Goal: Information Seeking & Learning: Find contact information

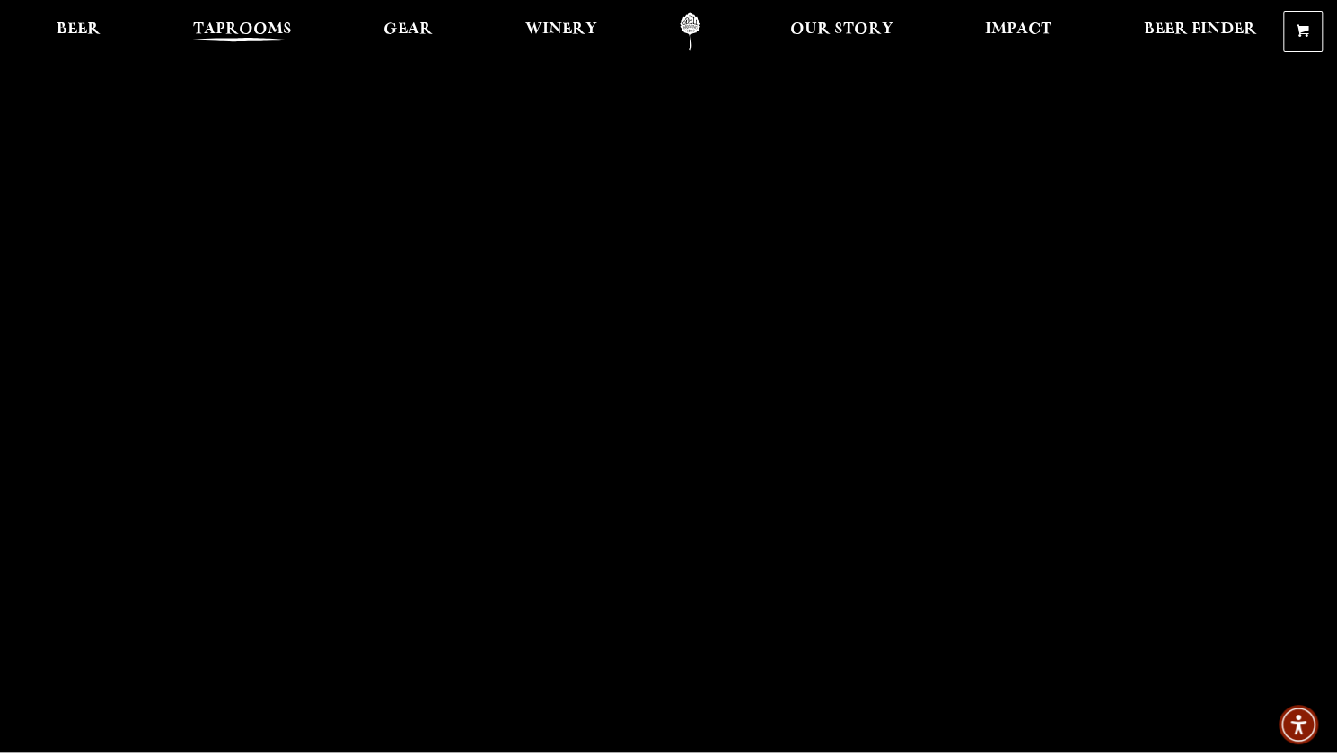
click at [264, 26] on span "Taprooms" at bounding box center [242, 29] width 99 height 14
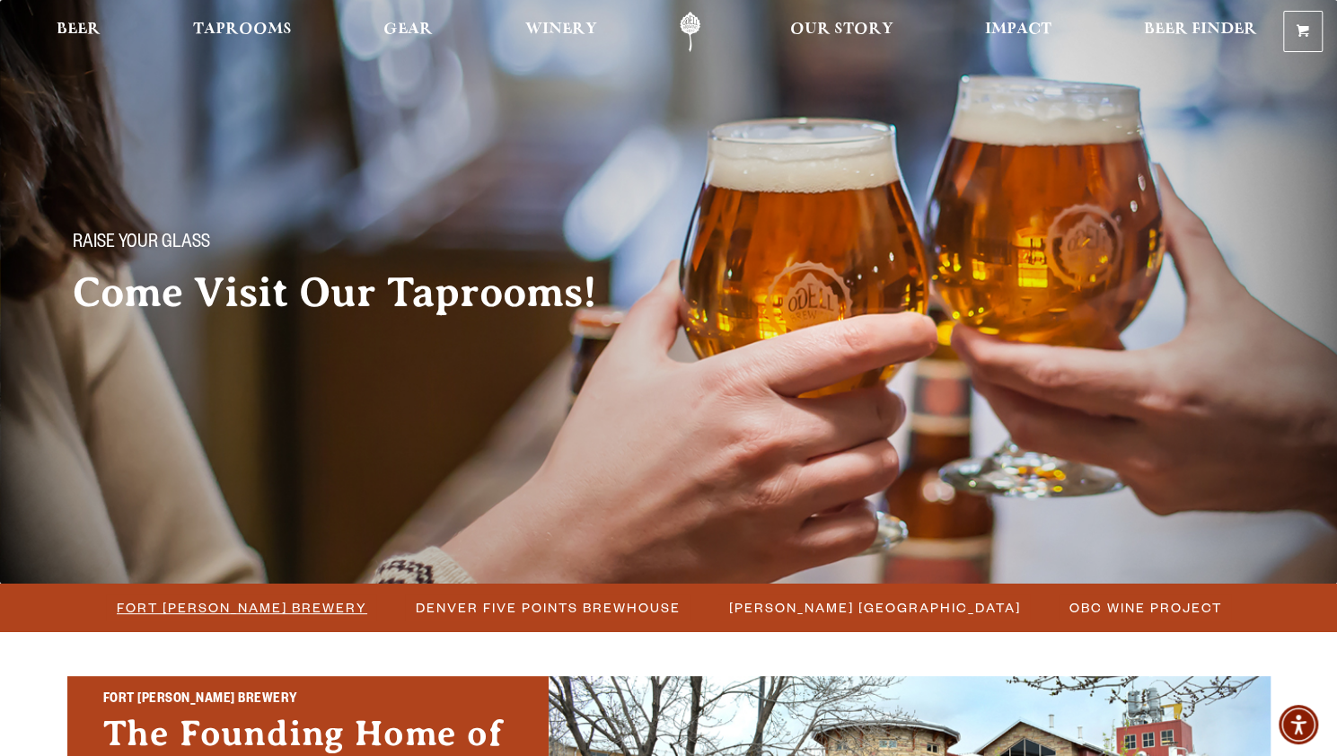
click at [239, 606] on span "Fort Collins Brewery" at bounding box center [242, 608] width 251 height 26
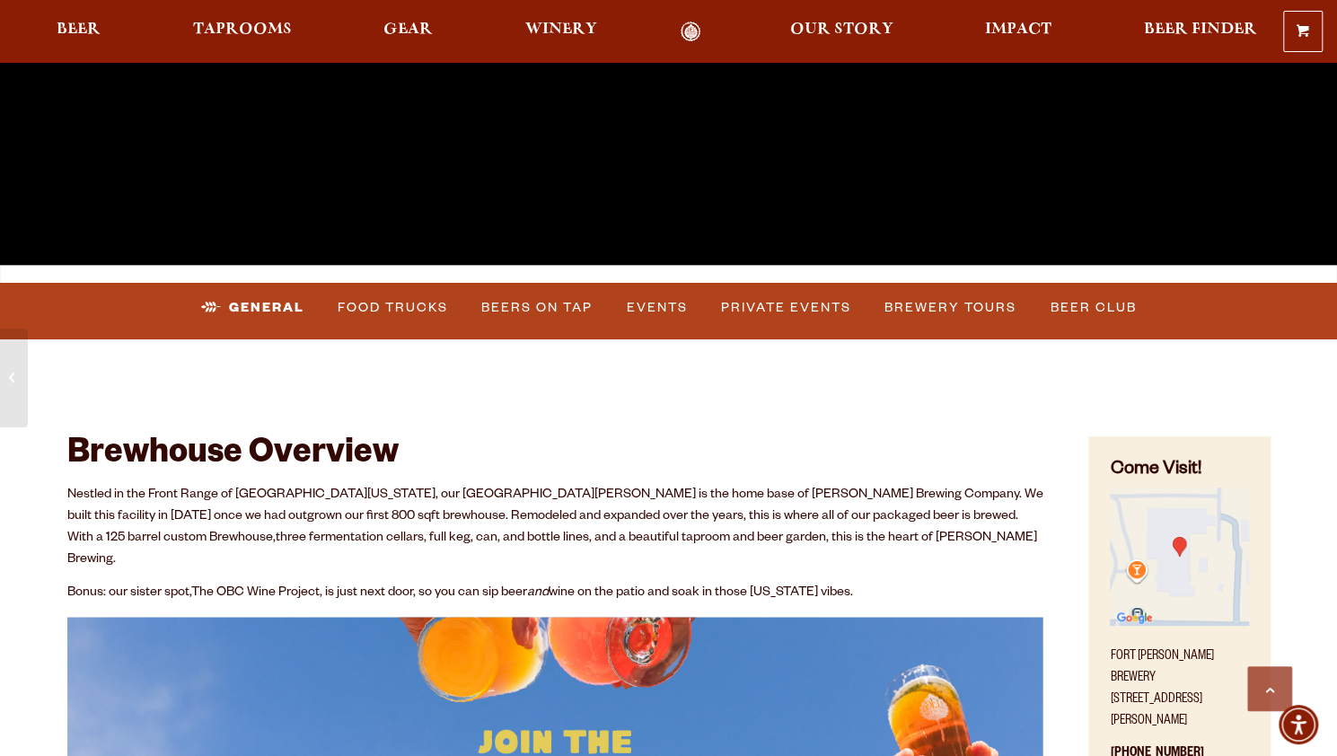
scroll to position [489, 0]
click at [975, 306] on link "Brewery Tours" at bounding box center [950, 306] width 146 height 41
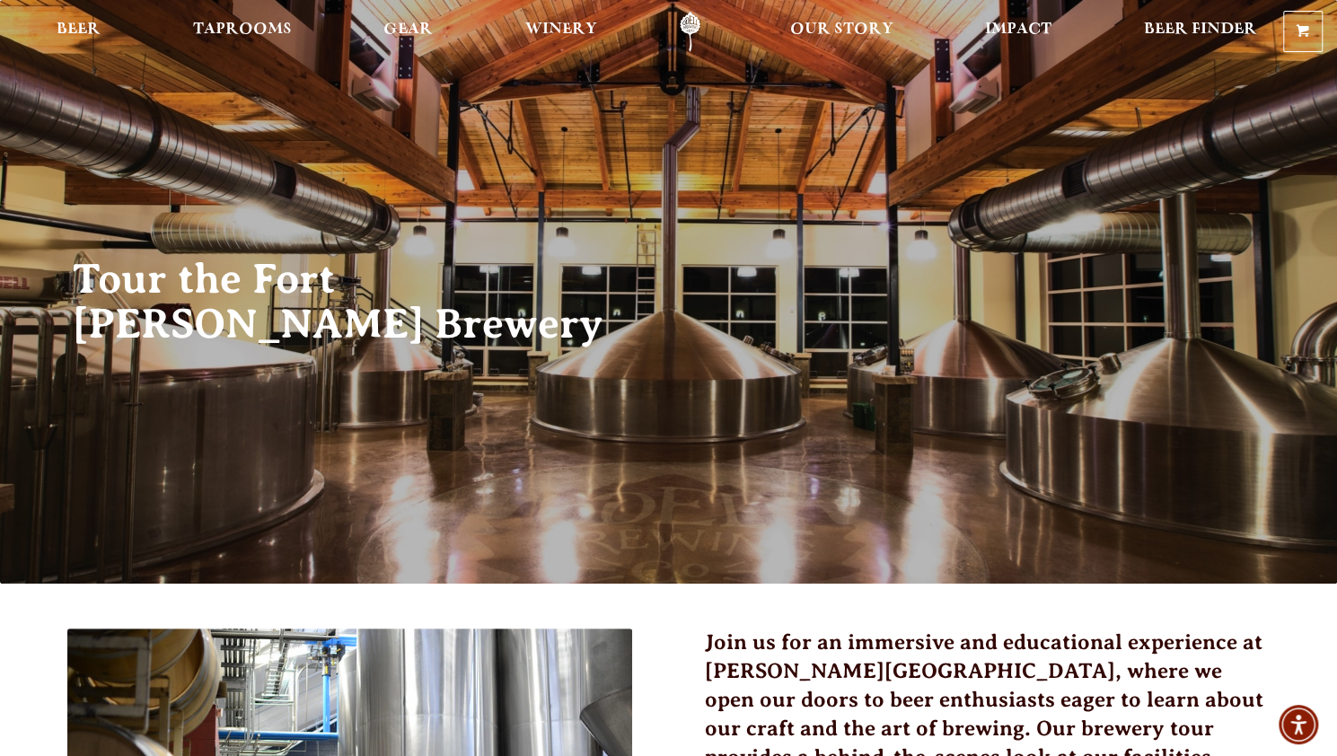
click at [689, 24] on link "Odell Home" at bounding box center [689, 32] width 67 height 40
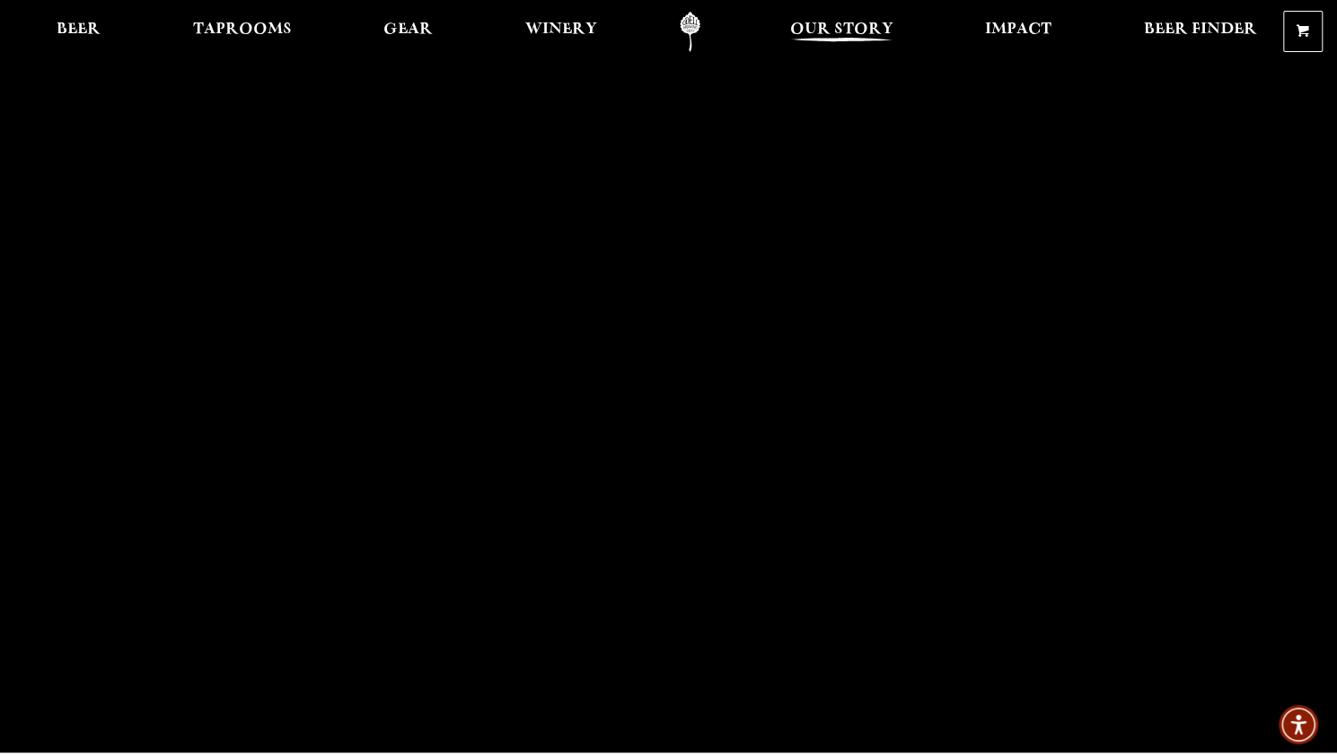
click at [804, 33] on span "Our Story" at bounding box center [841, 29] width 103 height 14
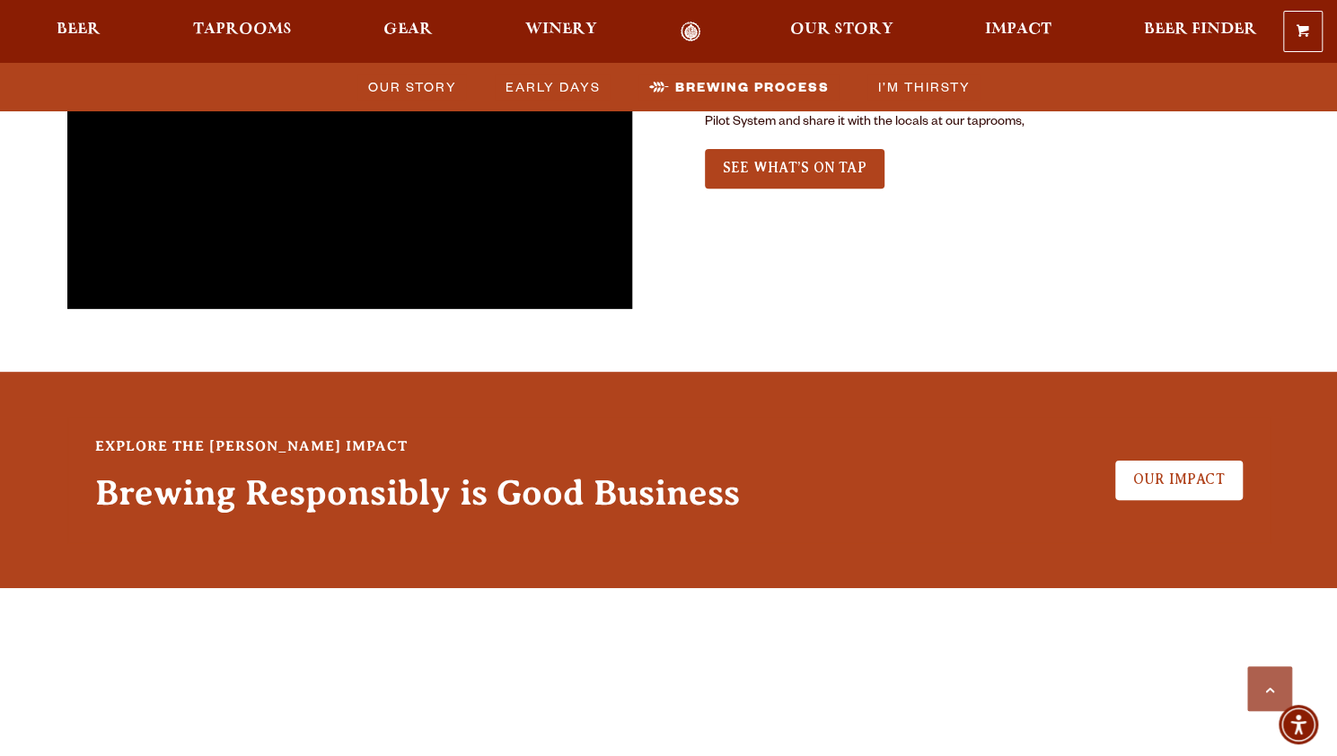
scroll to position [4361, 0]
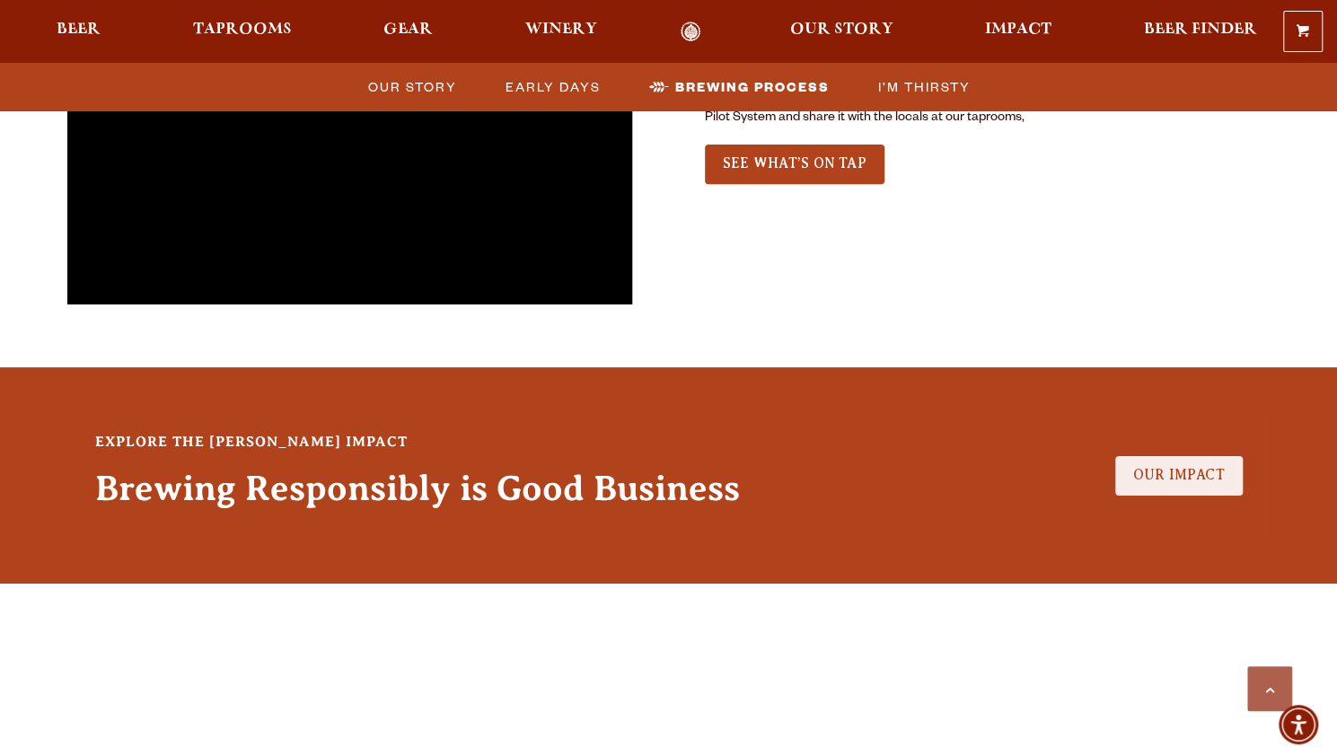
click at [1183, 467] on span "Our Impact" at bounding box center [1179, 475] width 92 height 16
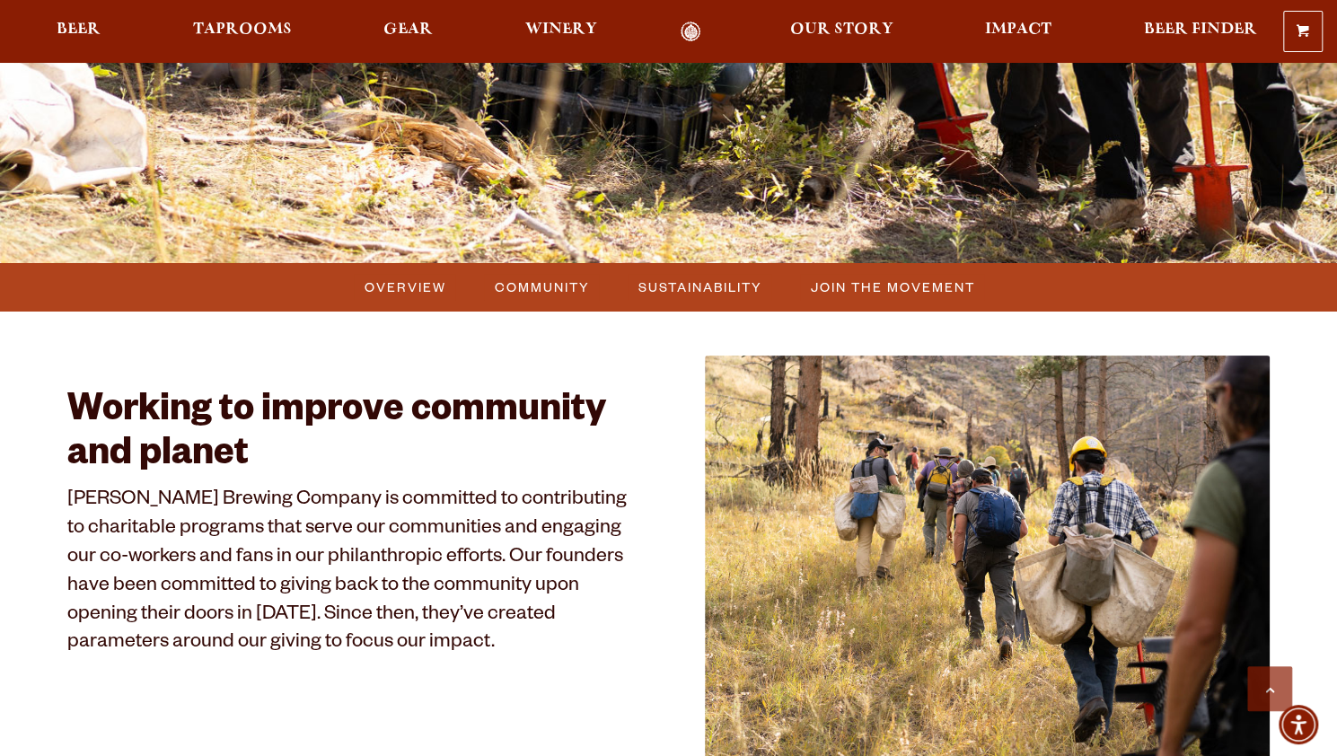
scroll to position [677, 0]
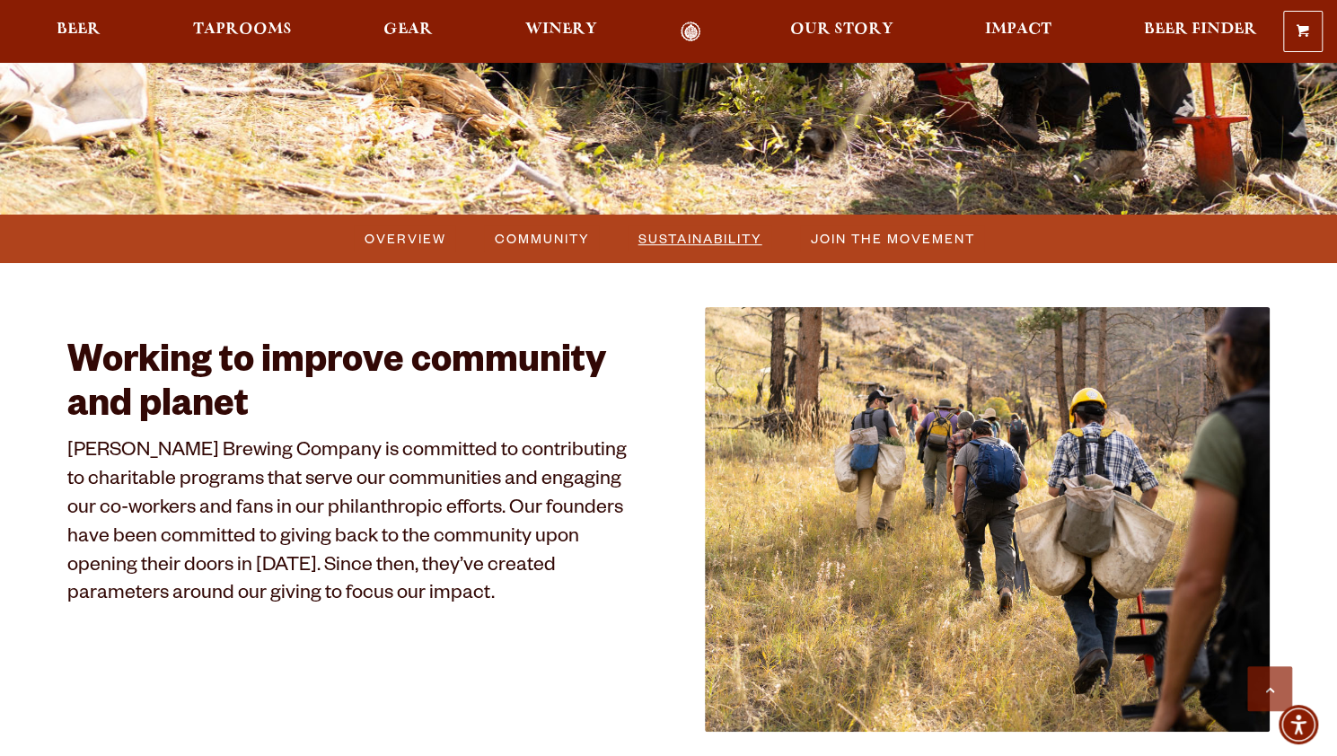
click at [696, 240] on span "Sustainability" at bounding box center [701, 238] width 124 height 26
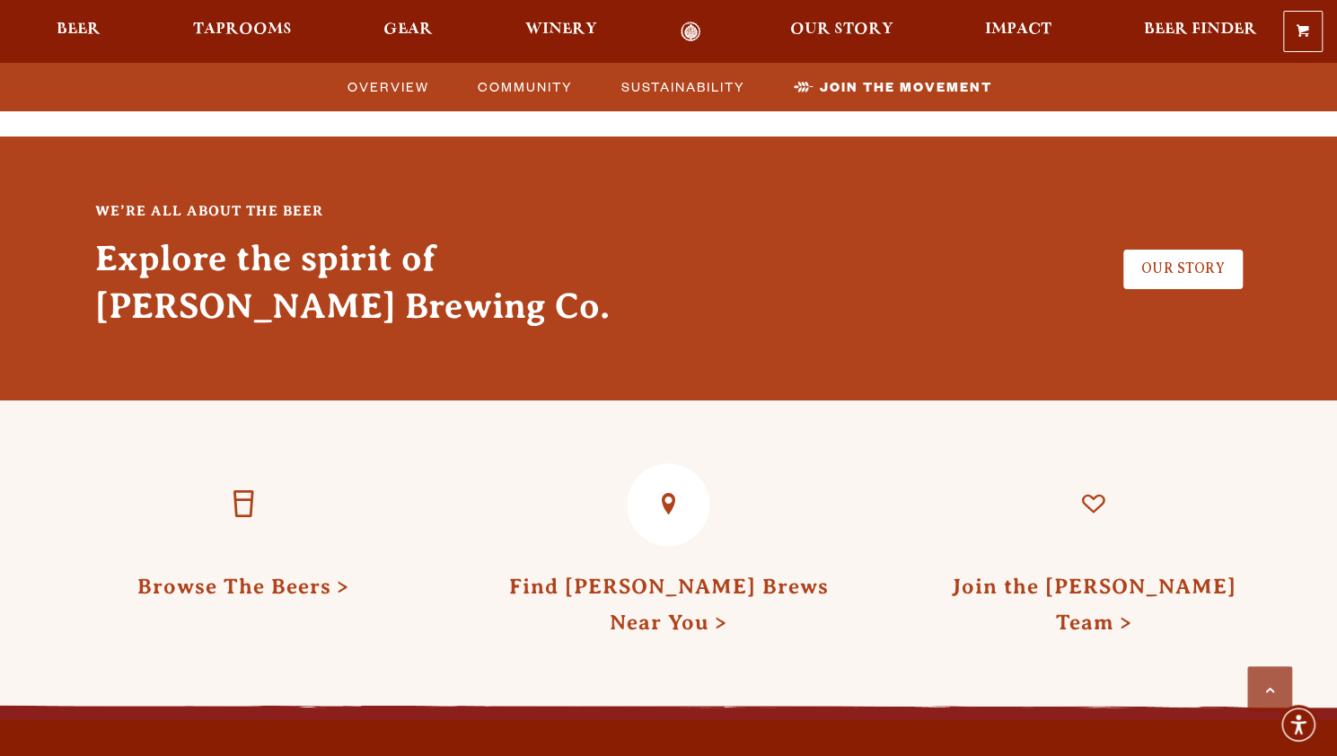
scroll to position [4859, 0]
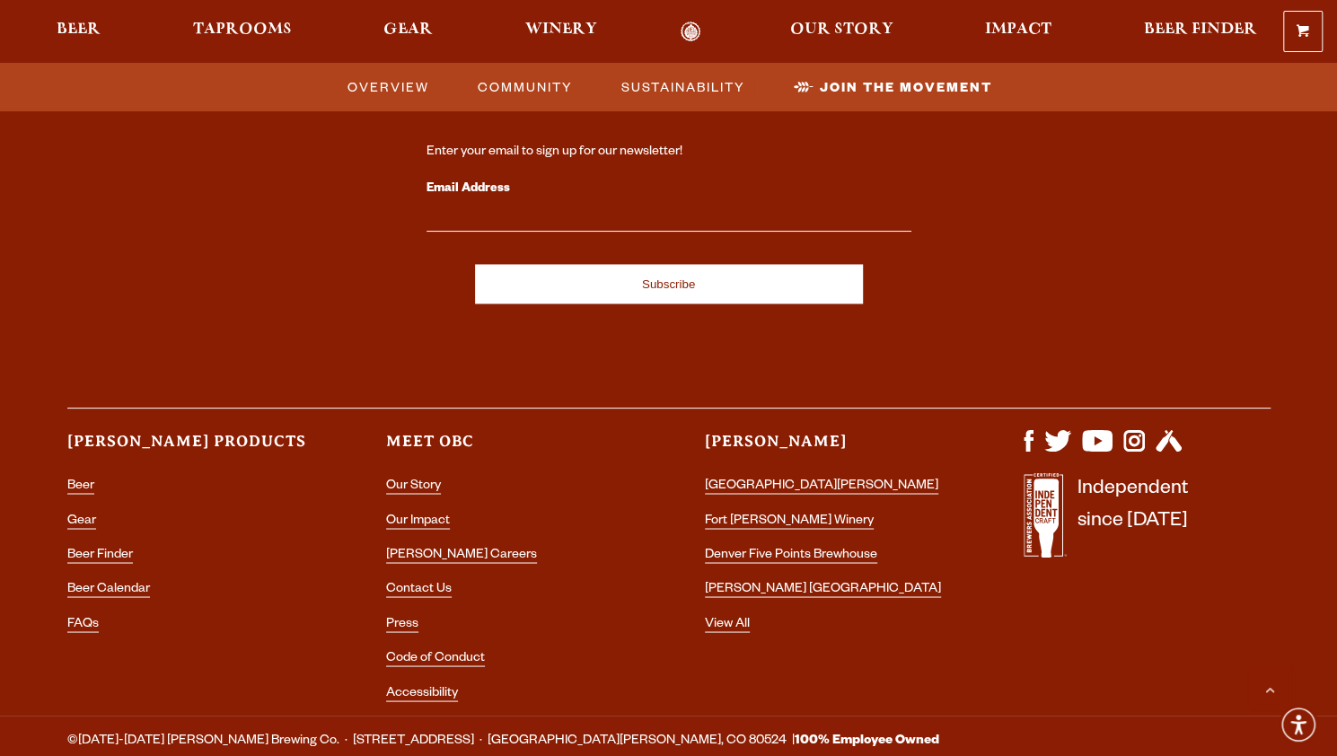
scroll to position [5572, 0]
click at [393, 616] on link "Press" at bounding box center [402, 624] width 32 height 16
click at [412, 581] on link "Contact Us" at bounding box center [419, 589] width 66 height 16
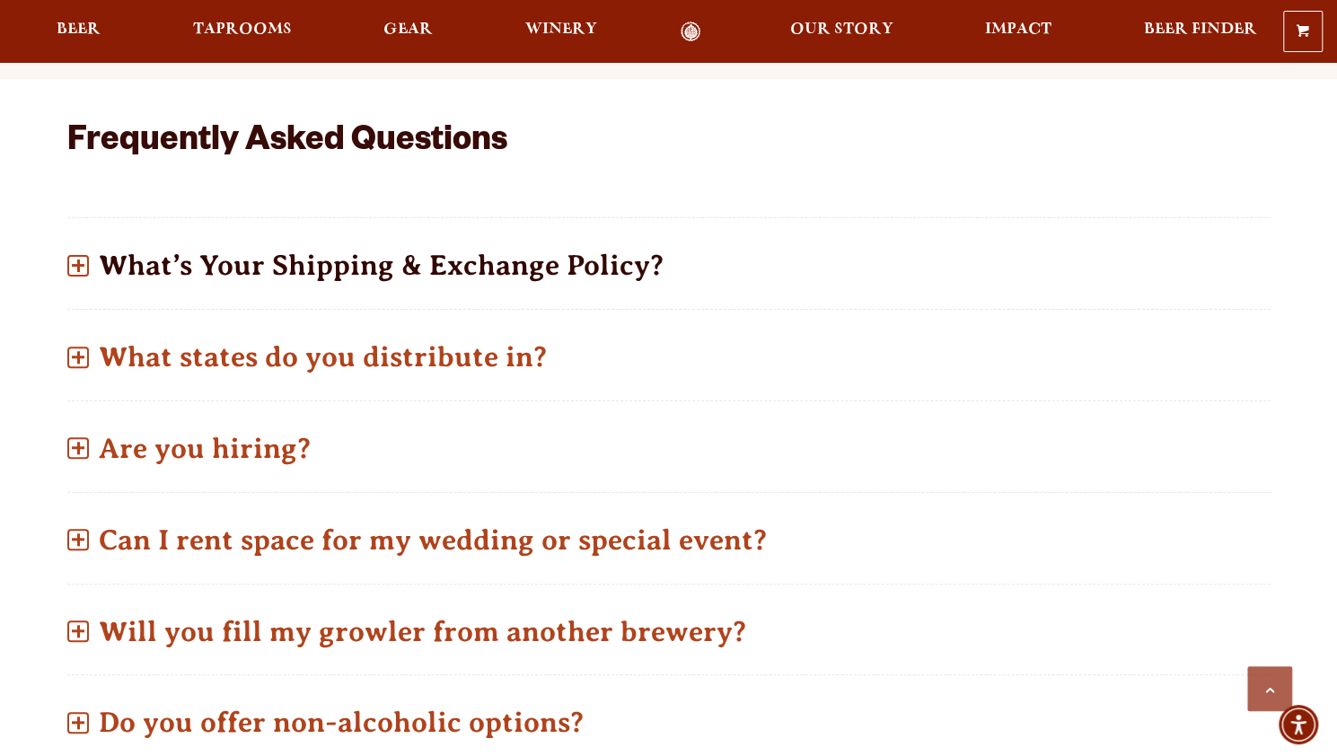
scroll to position [797, 0]
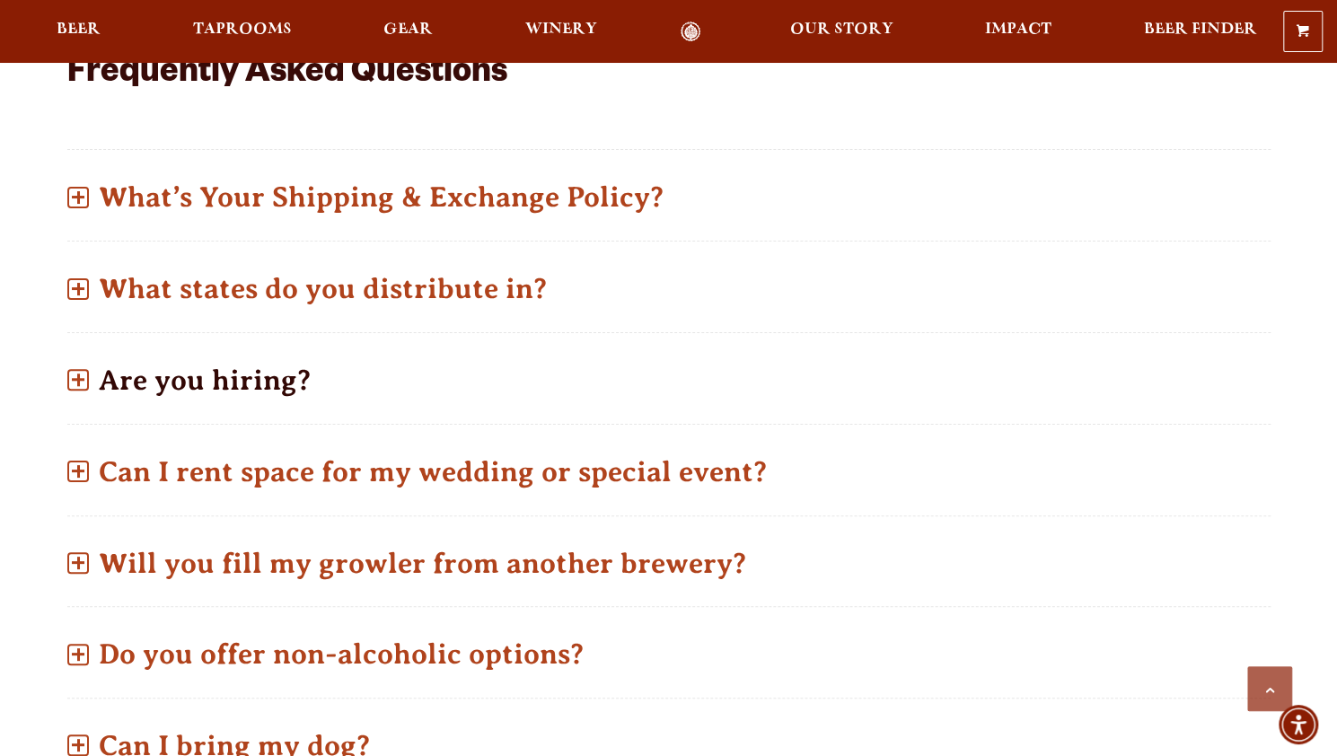
click at [390, 348] on p "Are you hiring?" at bounding box center [668, 380] width 1203 height 64
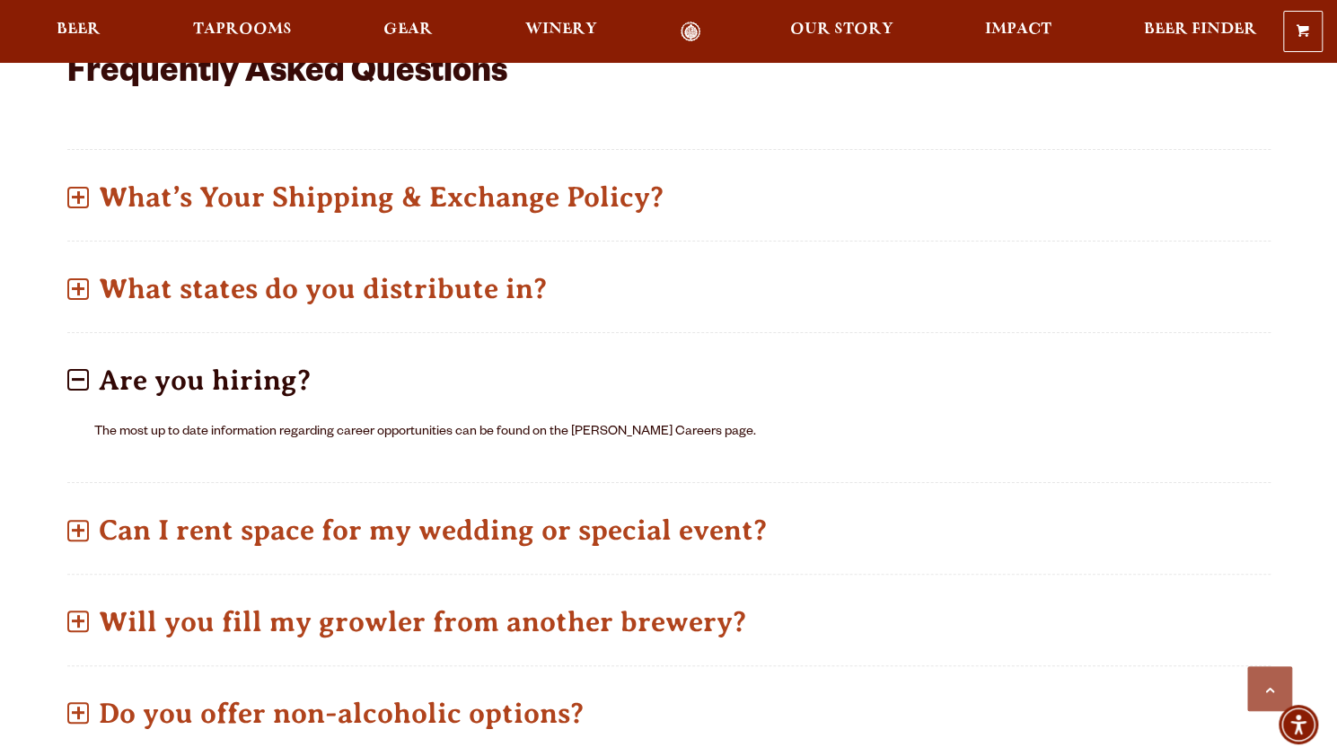
click at [390, 348] on p "Are you hiring?" at bounding box center [668, 380] width 1203 height 64
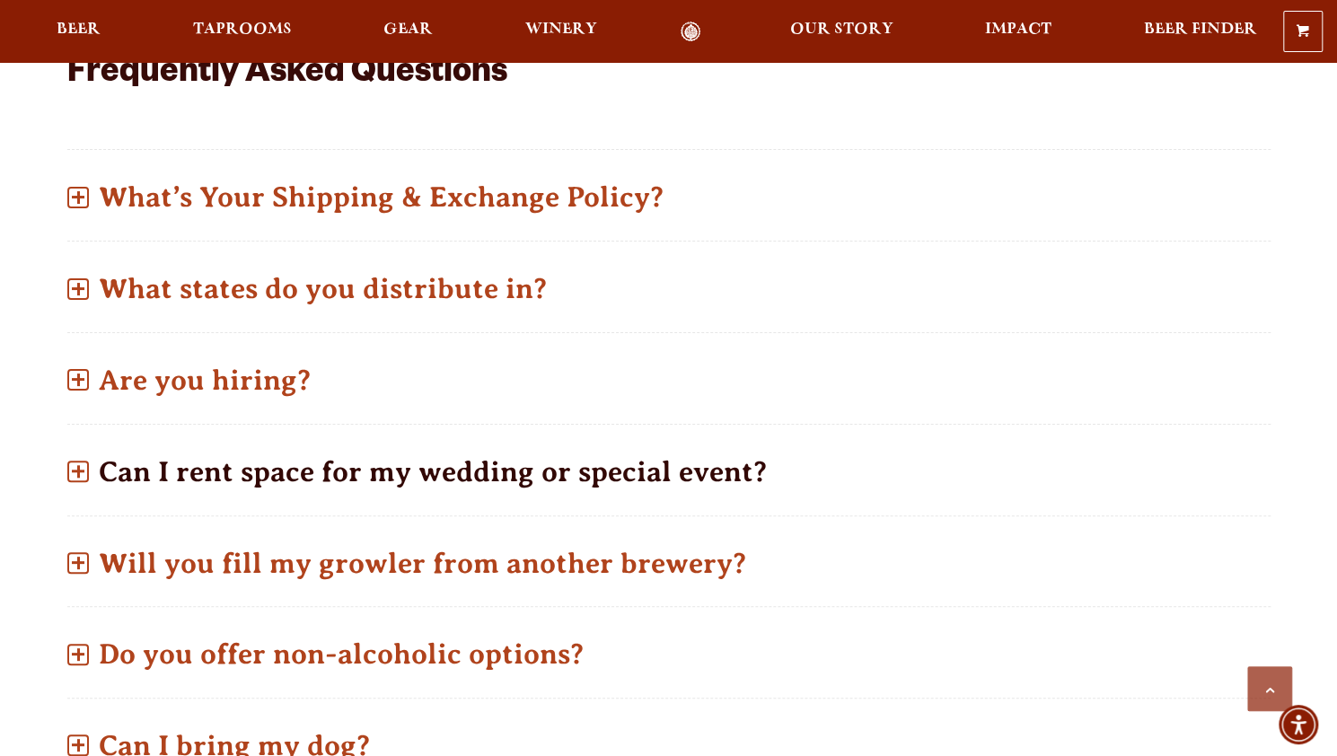
click at [404, 440] on p "Can I rent space for my wedding or special event?" at bounding box center [668, 472] width 1203 height 64
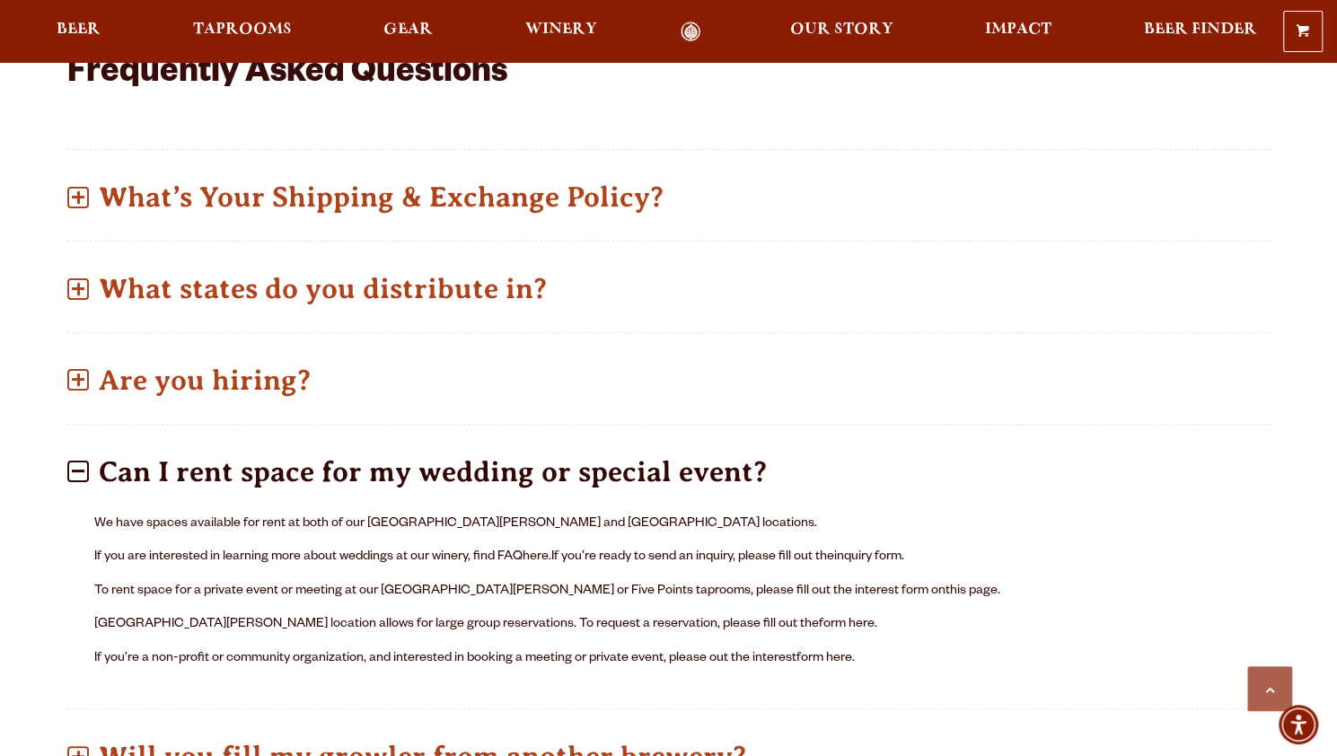
click at [404, 440] on p "Can I rent space for my wedding or special event?" at bounding box center [668, 472] width 1203 height 64
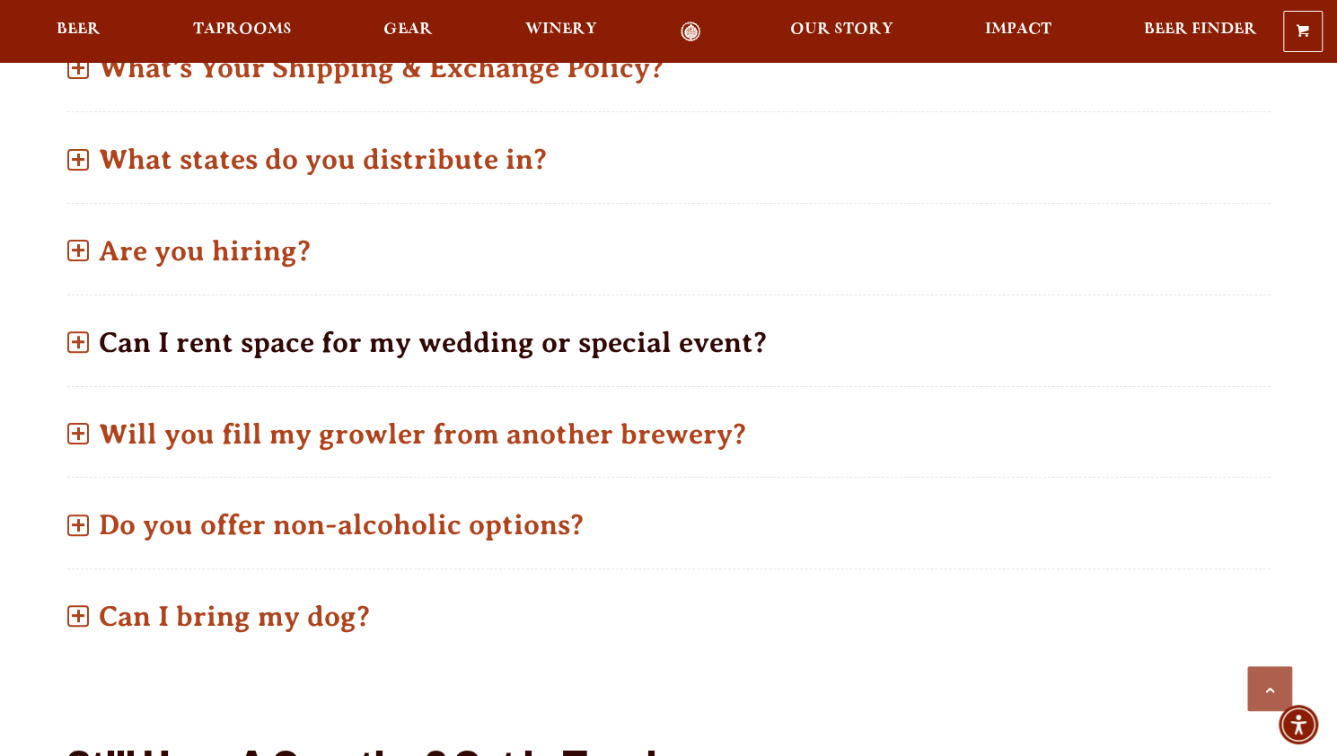
scroll to position [930, 0]
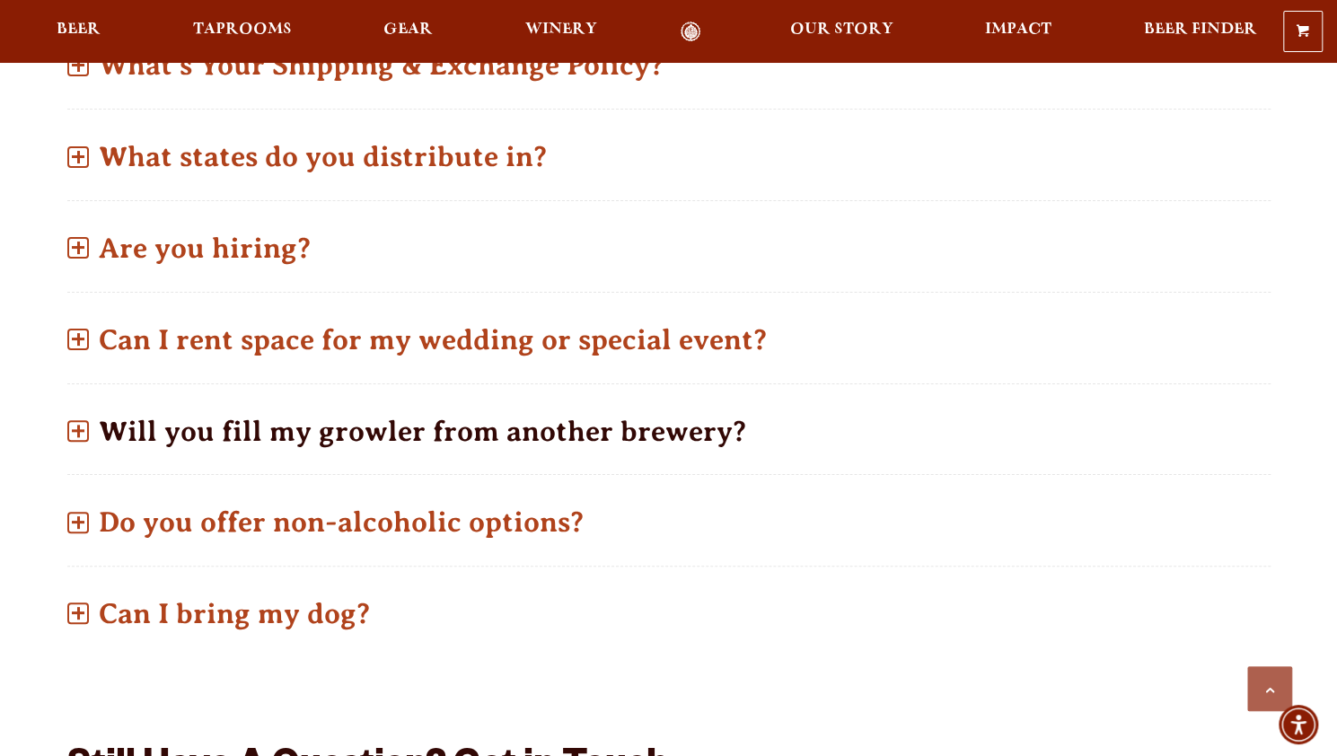
click at [549, 405] on p "Will you fill my growler from another brewery?" at bounding box center [668, 432] width 1203 height 64
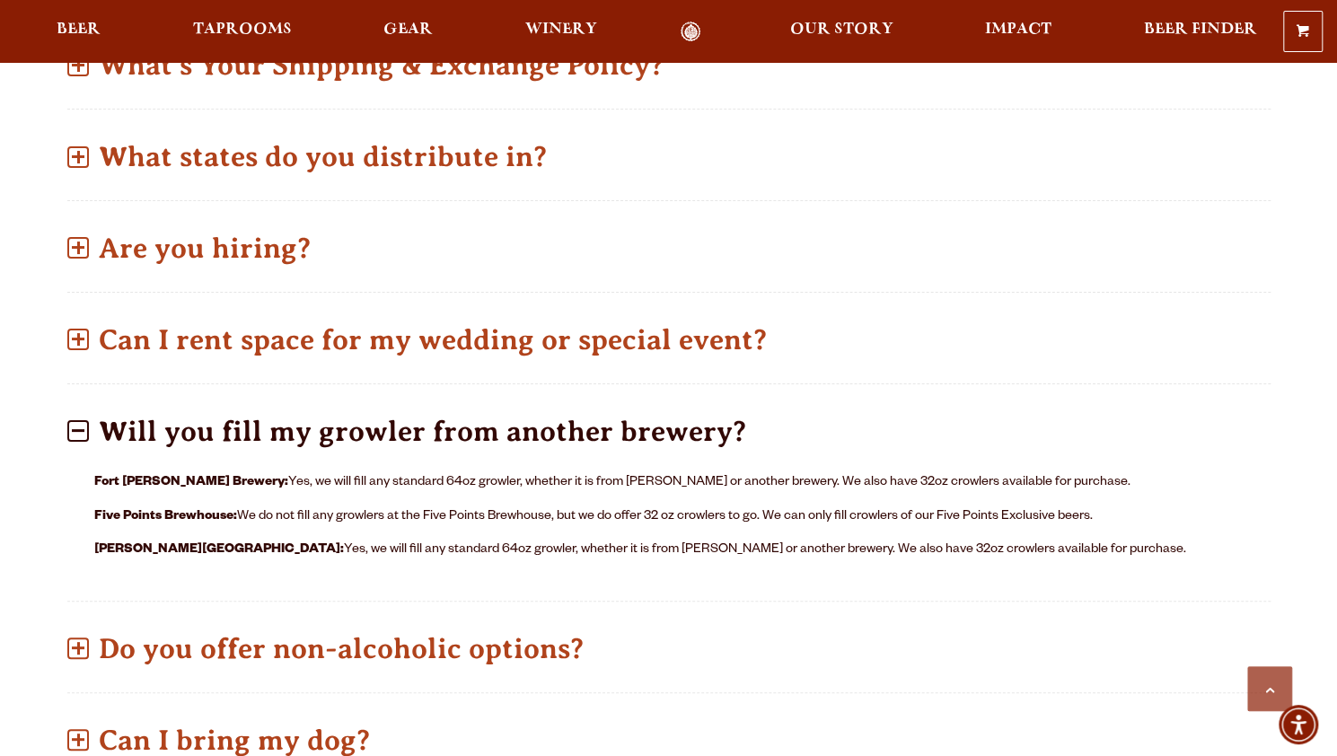
click at [465, 400] on p "Will you fill my growler from another brewery?" at bounding box center [668, 432] width 1203 height 64
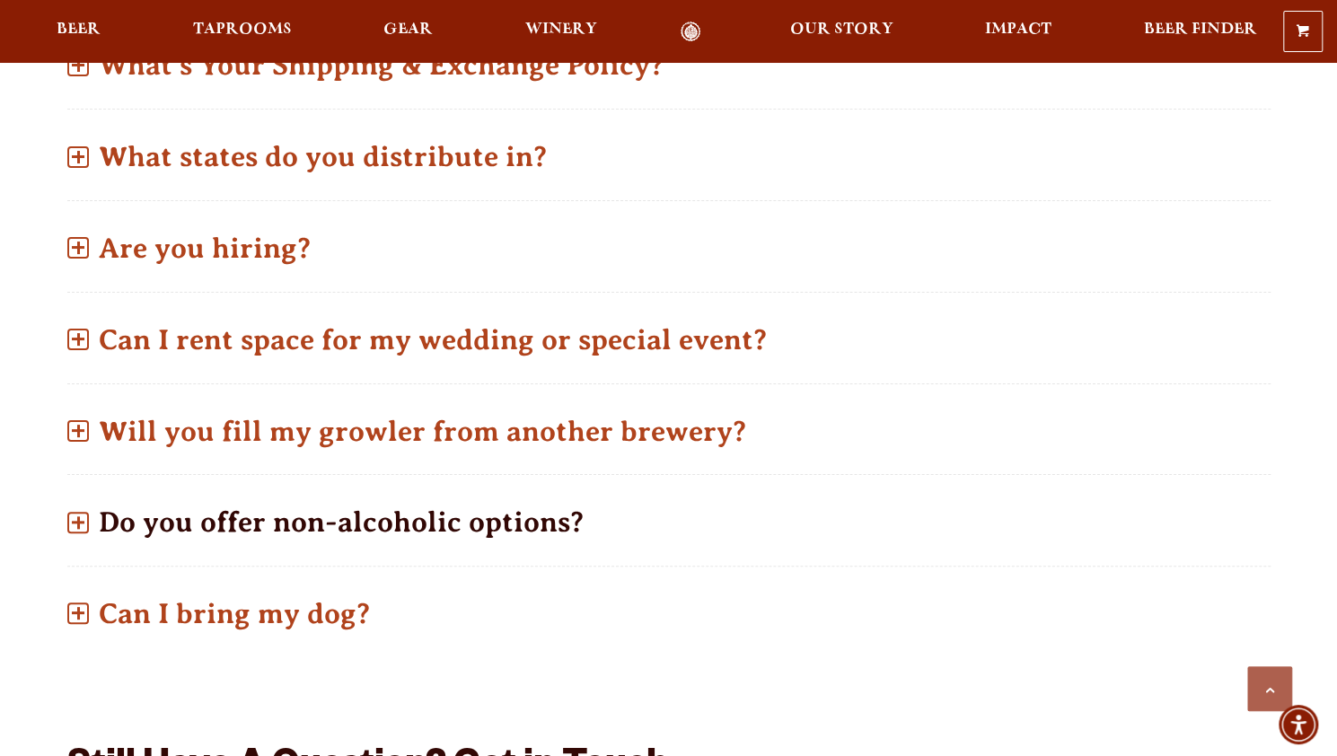
click at [440, 490] on p "Do you offer non-alcoholic options?" at bounding box center [668, 522] width 1203 height 64
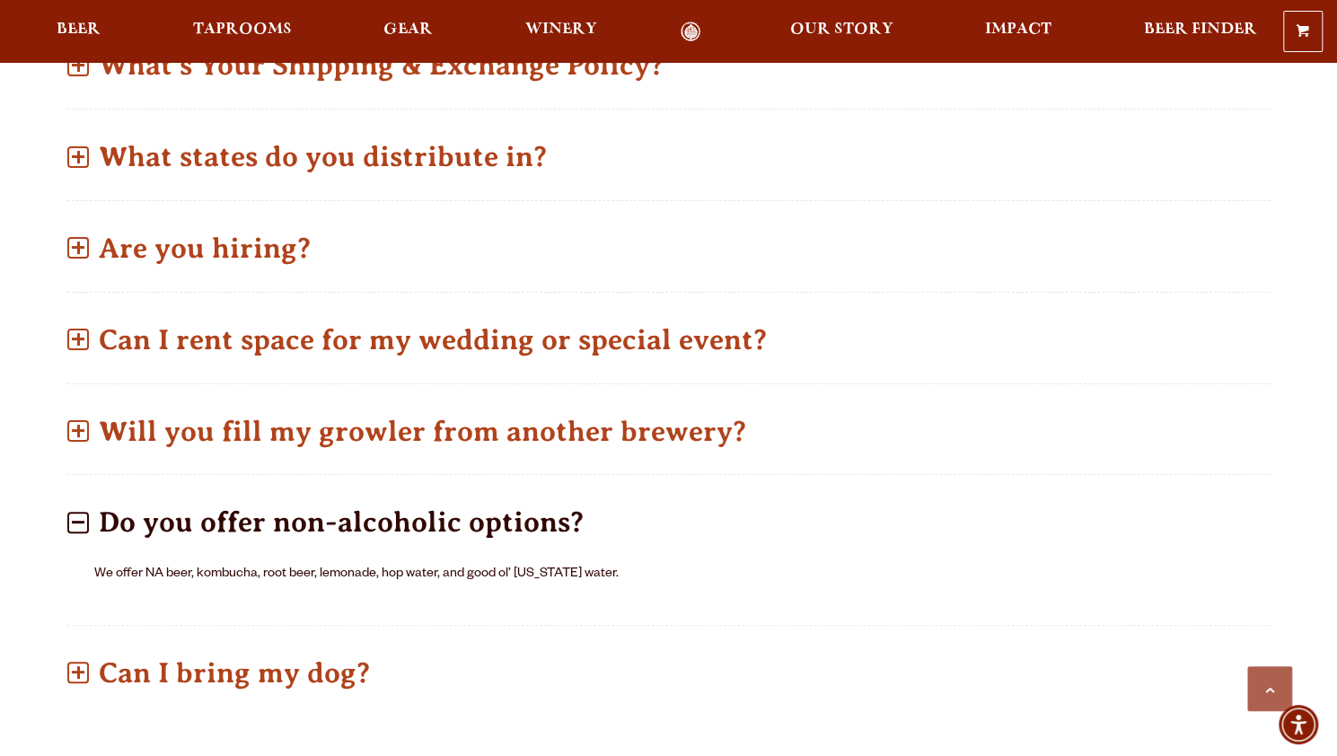
click at [440, 490] on p "Do you offer non-alcoholic options?" at bounding box center [668, 522] width 1203 height 64
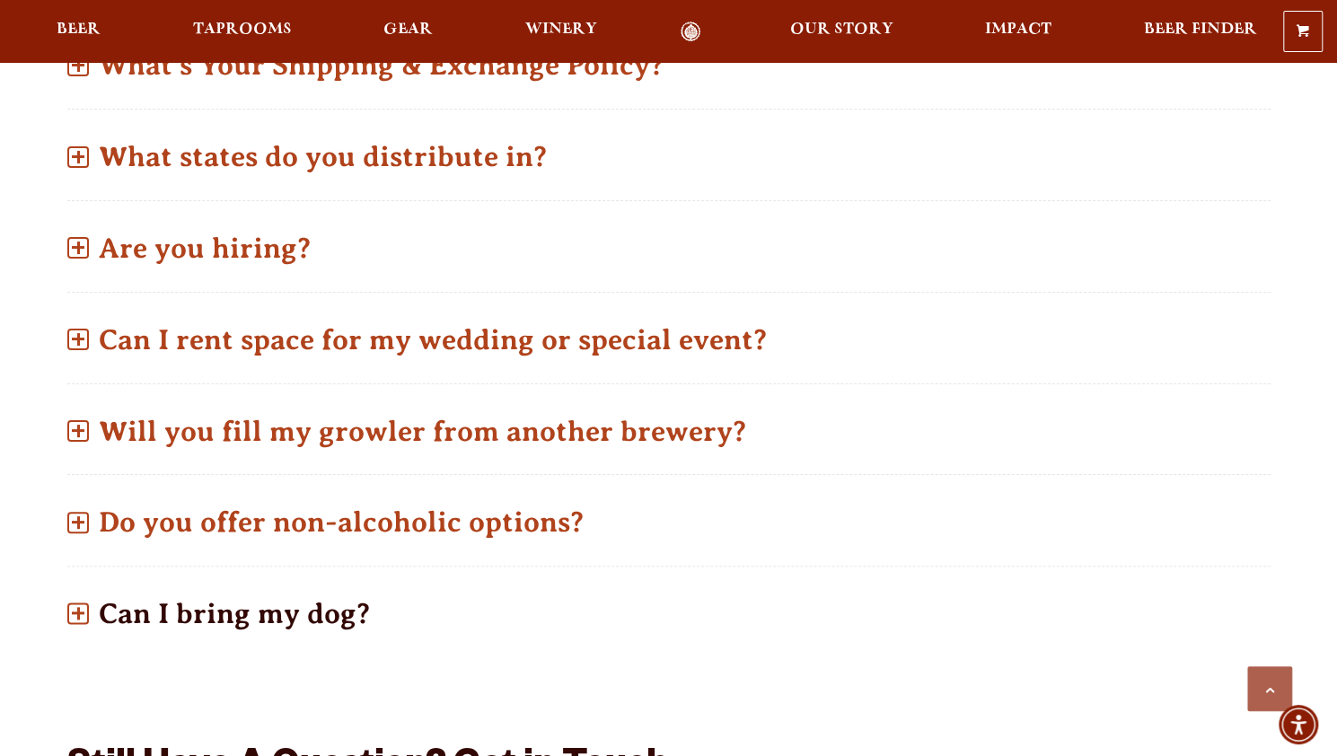
click at [398, 583] on p "Can I bring my dog?" at bounding box center [668, 614] width 1203 height 64
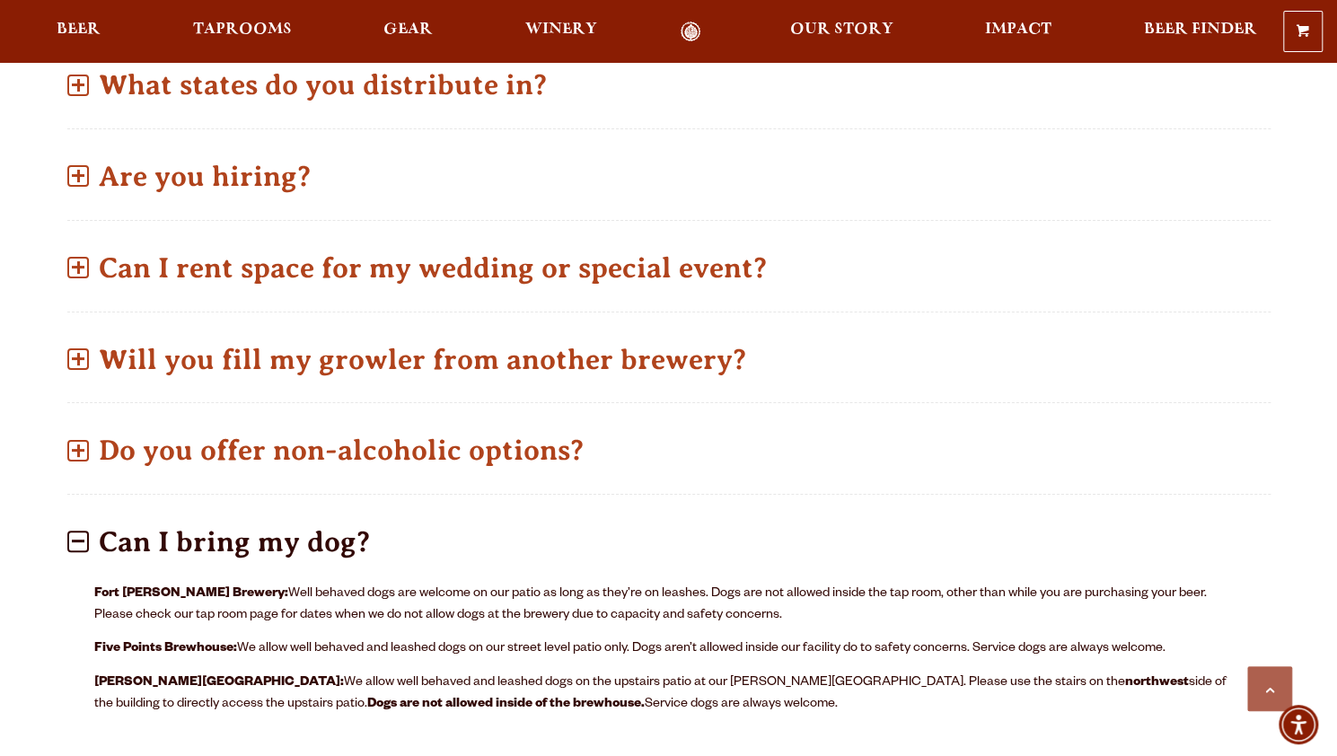
scroll to position [1005, 0]
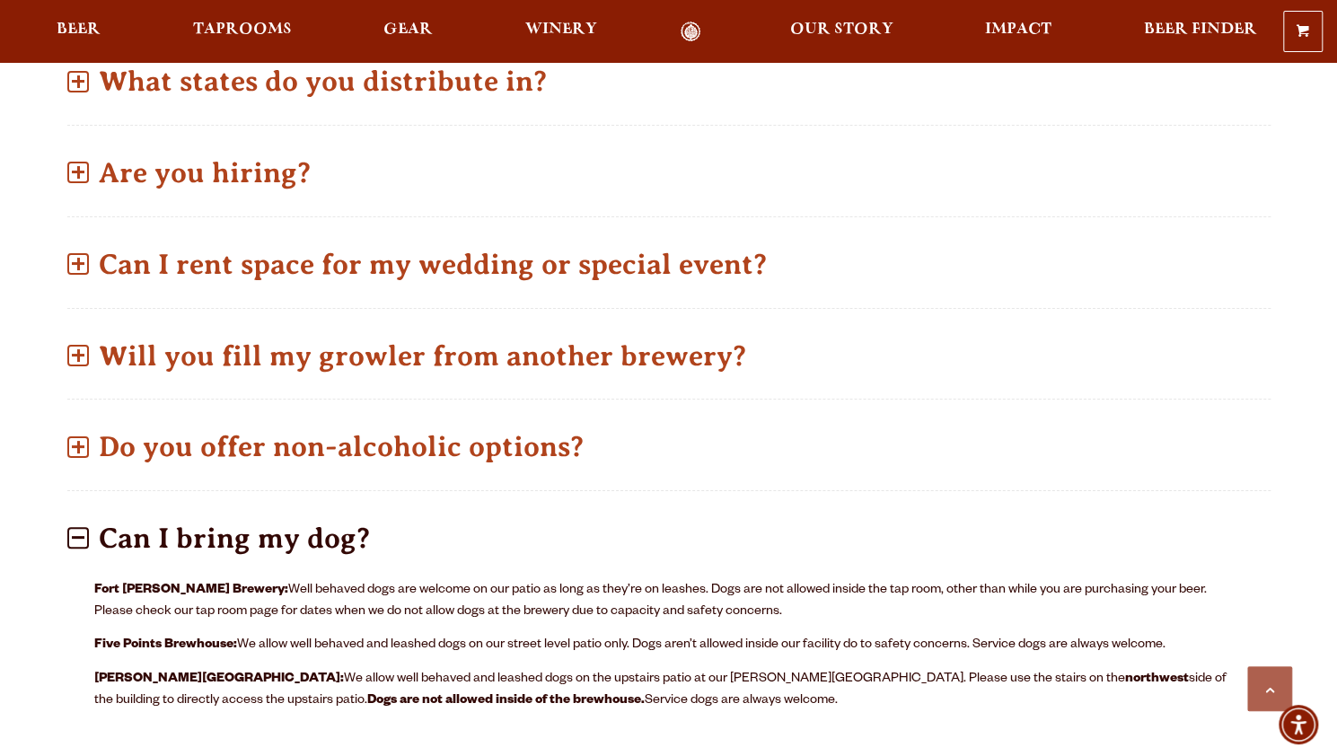
click at [405, 507] on p "Can I bring my dog?" at bounding box center [668, 539] width 1203 height 64
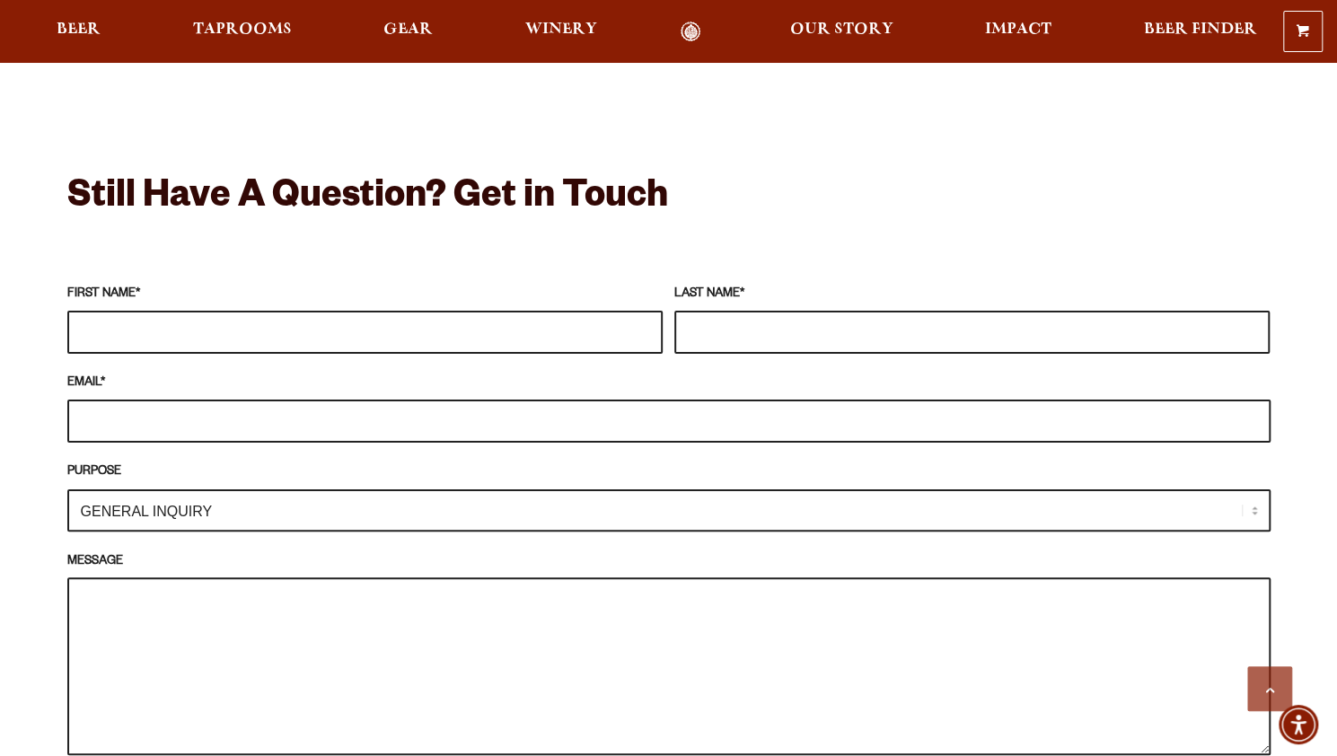
scroll to position [1500, 0]
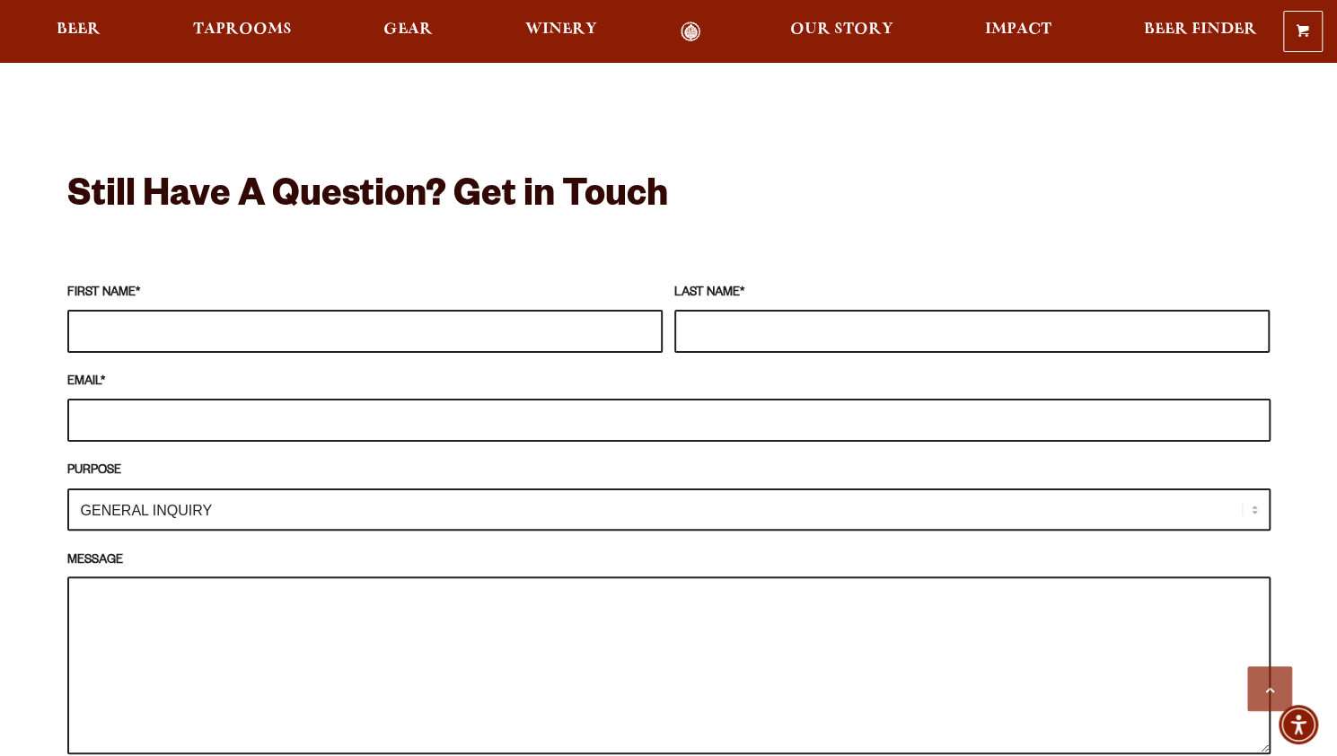
click at [1108, 489] on select "GENERAL INQUIRY TAPROOM / BREWERY WINERY BOOK A TOUR MEDIA INQUIRY GEAR SHOP OD…" at bounding box center [668, 510] width 1203 height 42
click at [814, 489] on select "GENERAL INQUIRY TAPROOM / BREWERY WINERY BOOK A TOUR MEDIA INQUIRY GEAR SHOP OD…" at bounding box center [668, 510] width 1203 height 42
click at [930, 229] on div at bounding box center [668, 251] width 1203 height 45
